Goal: Task Accomplishment & Management: Complete application form

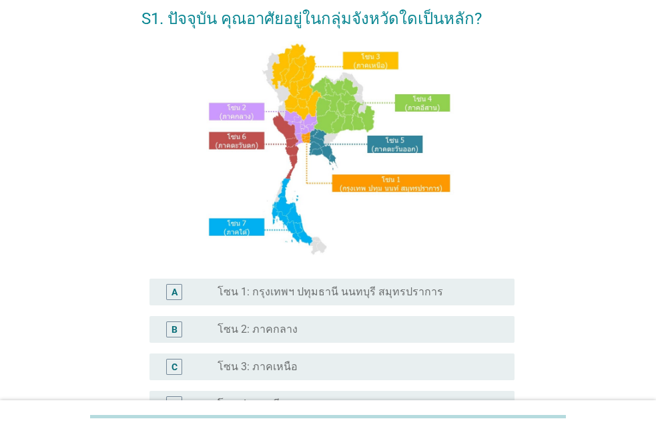
scroll to position [81, 0]
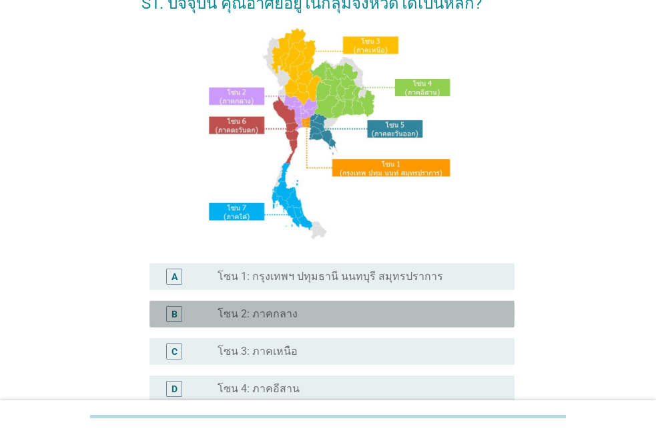
click at [243, 316] on label "โซน 2: ภาคกลาง" at bounding box center [258, 313] width 80 height 13
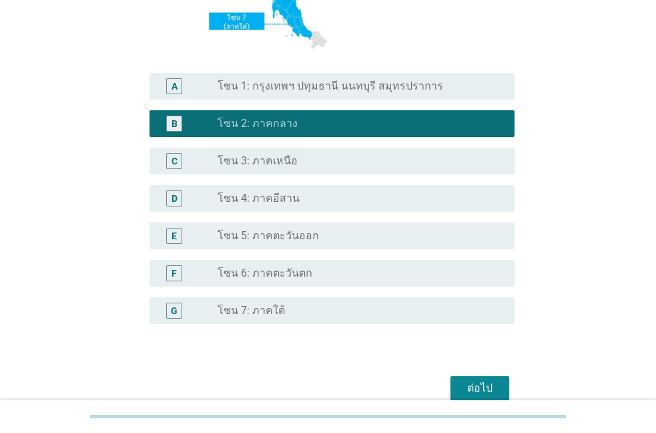
scroll to position [335, 0]
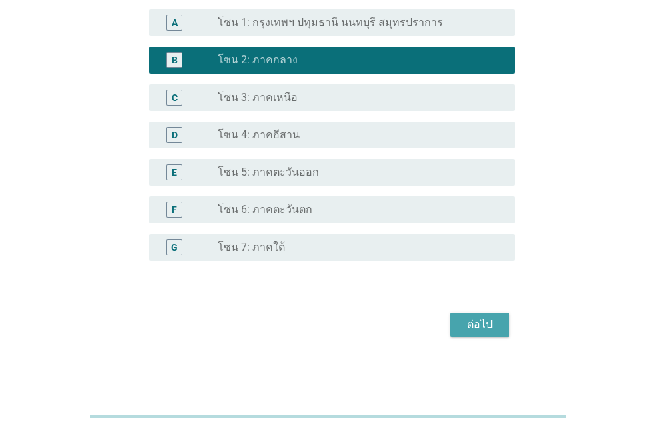
click at [483, 321] on div "ต่อไป" at bounding box center [479, 324] width 37 height 16
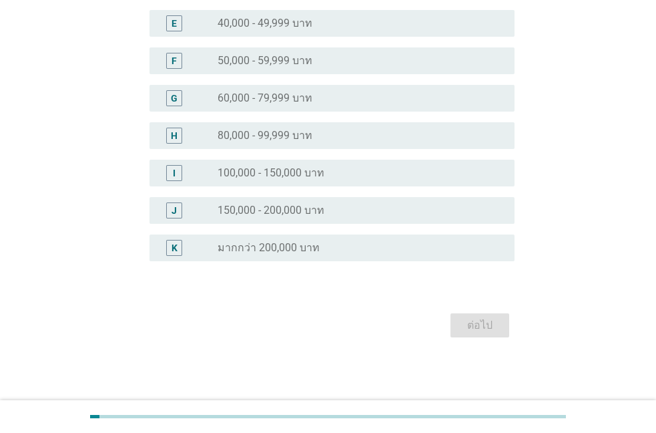
scroll to position [0, 0]
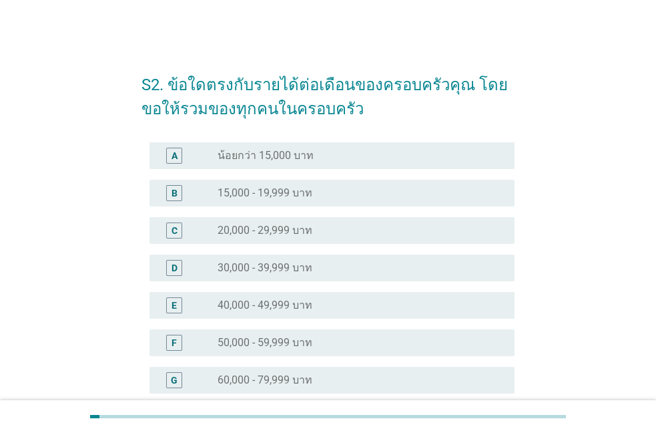
click at [246, 337] on label "50,000 - 59,999 บาท" at bounding box center [265, 342] width 95 height 13
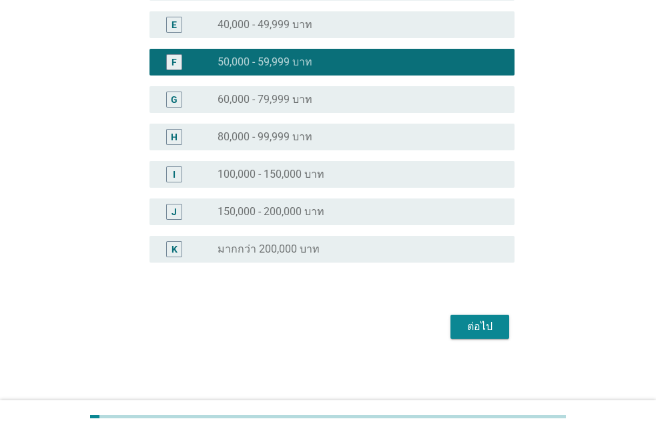
scroll to position [282, 0]
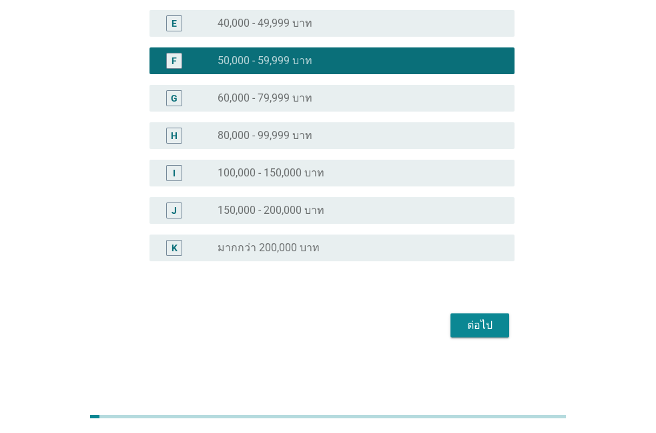
click at [492, 328] on div "ต่อไป" at bounding box center [479, 325] width 37 height 16
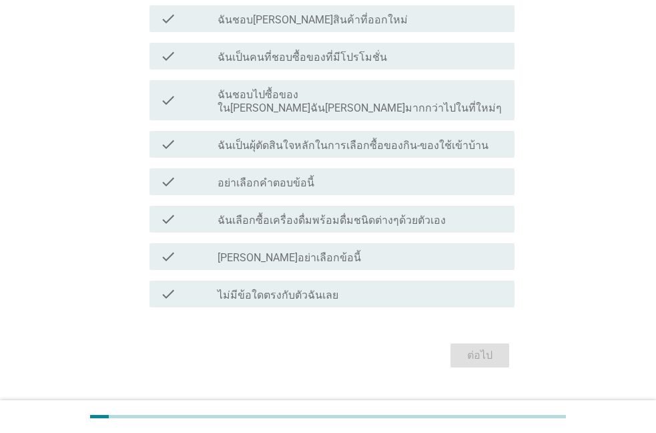
scroll to position [170, 0]
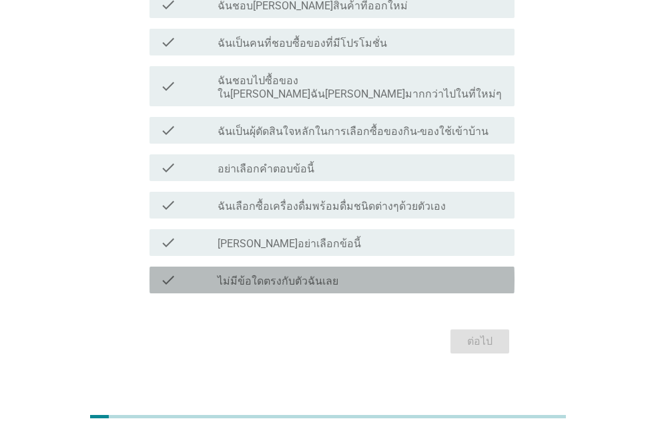
click at [295, 274] on label "ไม่มีข้อใดตรงกับตัวฉันเลย" at bounding box center [278, 280] width 121 height 13
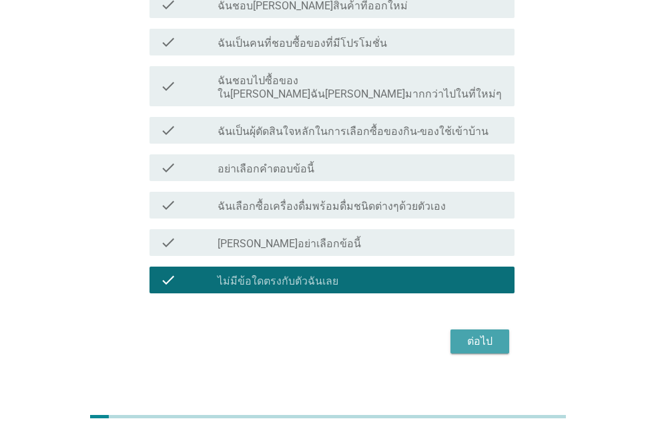
click at [480, 333] on div "ต่อไป" at bounding box center [479, 341] width 37 height 16
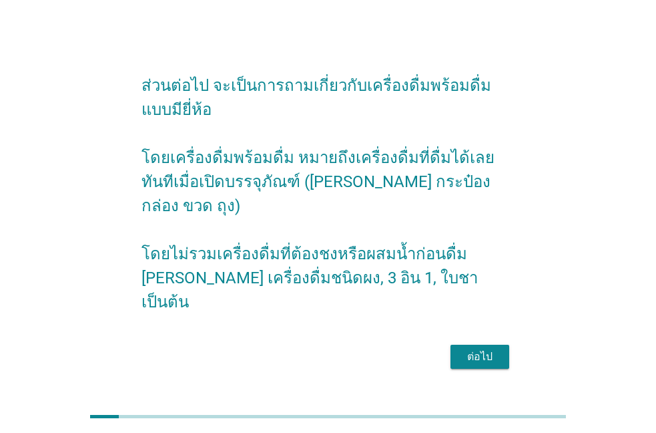
click at [485, 348] on div "ต่อไป" at bounding box center [479, 356] width 37 height 16
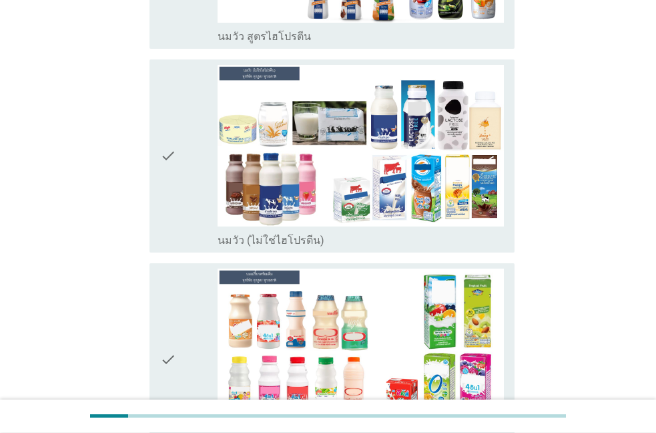
scroll to position [436, 0]
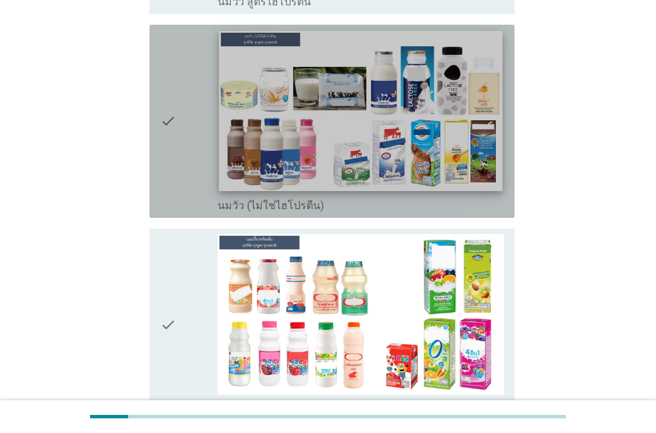
click at [256, 118] on img at bounding box center [361, 111] width 284 height 160
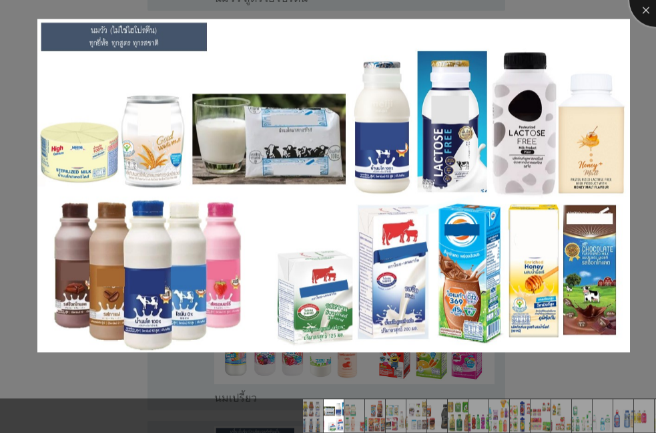
click at [642, 5] on div at bounding box center [656, -1] width 53 height 53
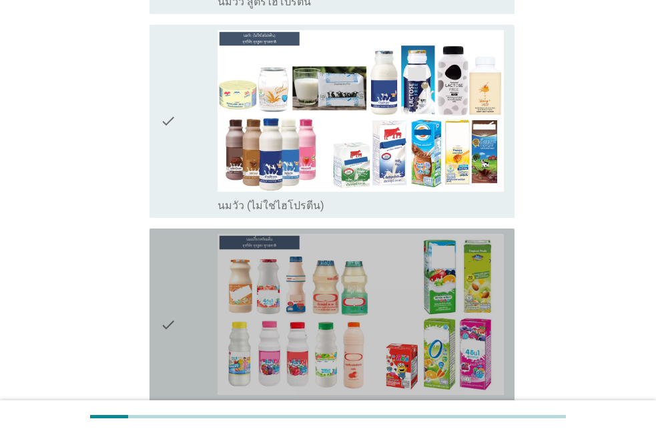
click at [181, 264] on div "check" at bounding box center [188, 325] width 57 height 182
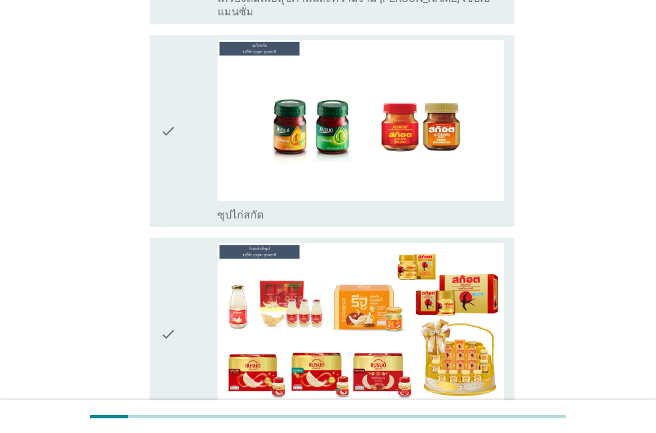
scroll to position [4844, 0]
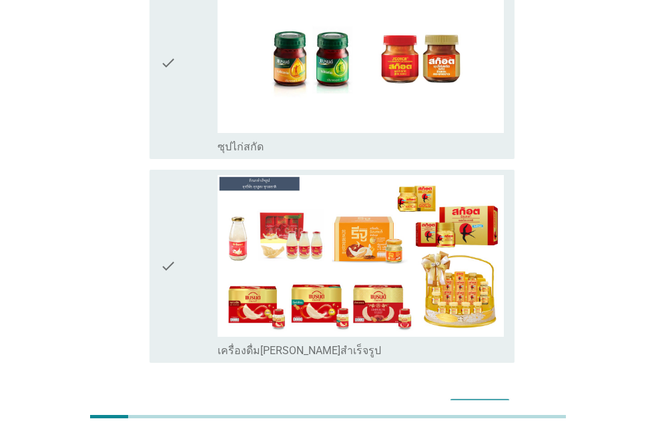
click at [487, 403] on div "ต่อไป" at bounding box center [479, 411] width 37 height 16
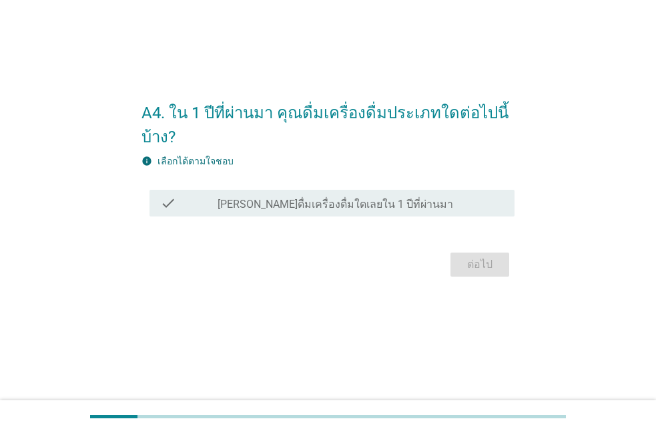
scroll to position [0, 0]
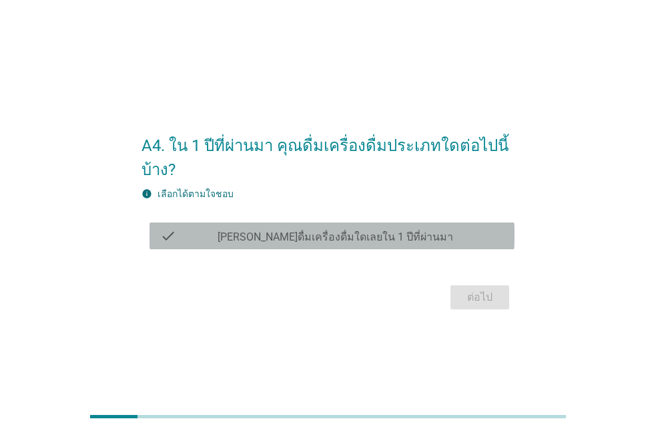
click at [330, 241] on label "[PERSON_NAME]ดื่มเครื่องดื่มใดเลยใน 1 ปีที่ผ่านมา" at bounding box center [336, 236] width 236 height 13
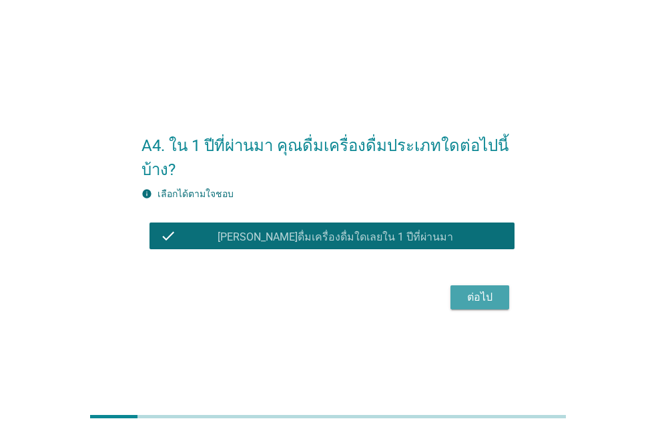
click at [487, 292] on div "ต่อไป" at bounding box center [479, 297] width 37 height 16
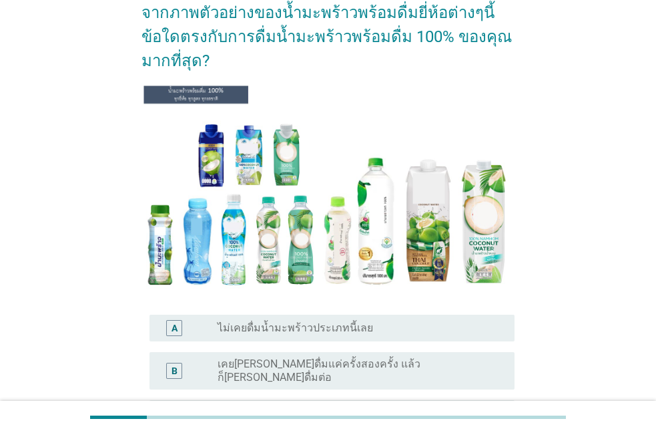
scroll to position [75, 0]
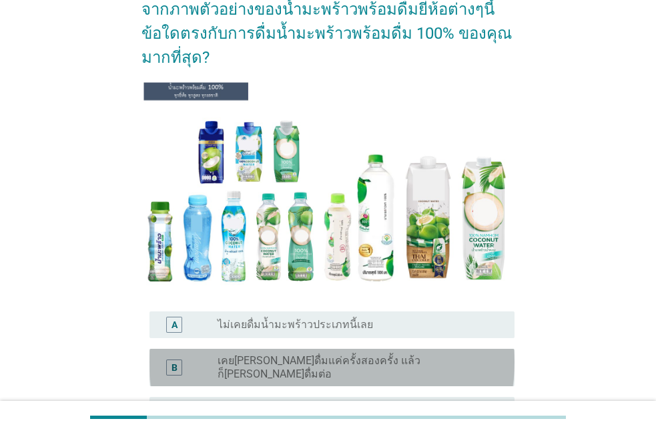
click at [266, 357] on label "เคย[PERSON_NAME]ดื่มแค่ครั้งสองครั้ง แล้วก็[PERSON_NAME]ดื่มต่อ" at bounding box center [356, 367] width 276 height 27
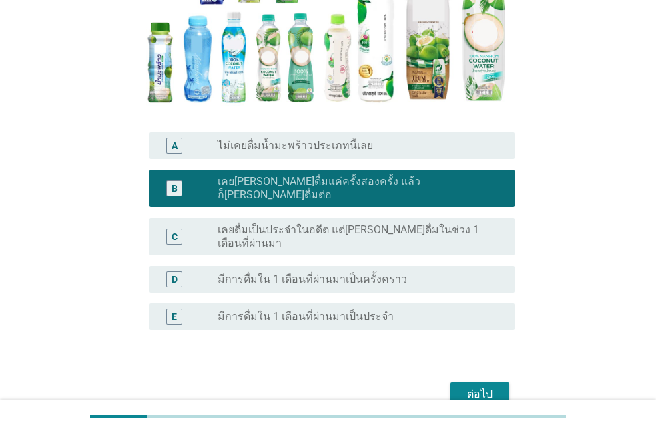
scroll to position [302, 0]
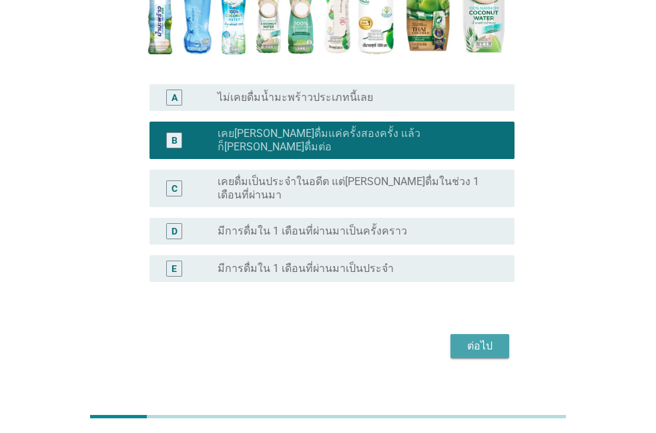
click at [481, 338] on div "ต่อไป" at bounding box center [479, 346] width 37 height 16
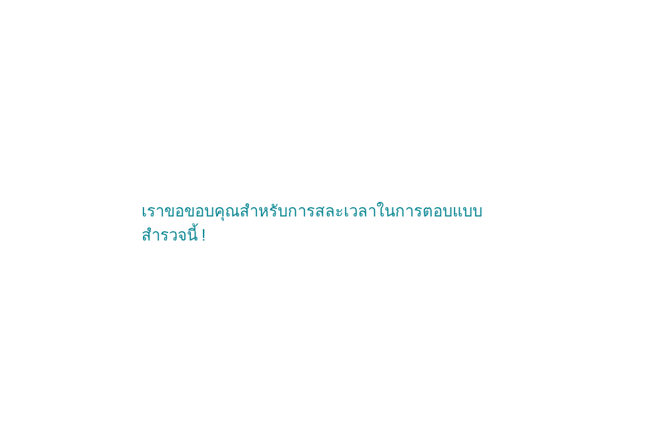
scroll to position [0, 0]
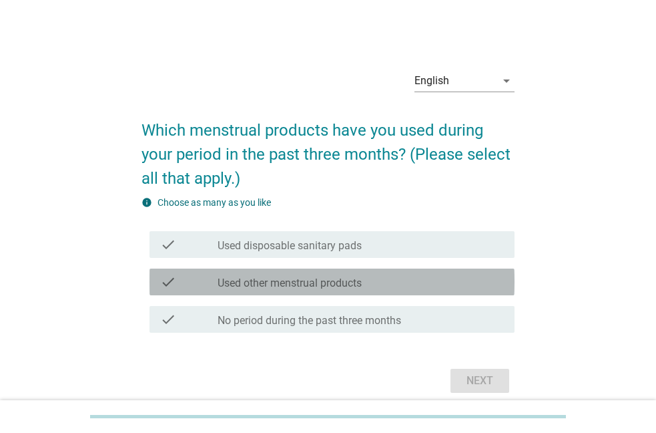
click at [289, 285] on label "Used other menstrual products" at bounding box center [290, 282] width 144 height 13
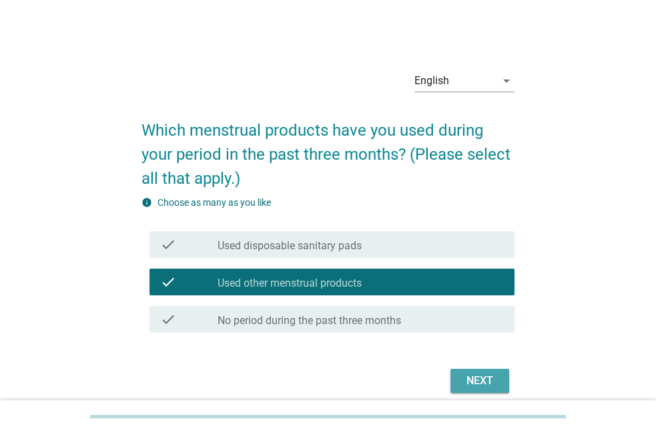
click at [473, 375] on div "Next" at bounding box center [479, 381] width 37 height 16
